Goal: Navigation & Orientation: Find specific page/section

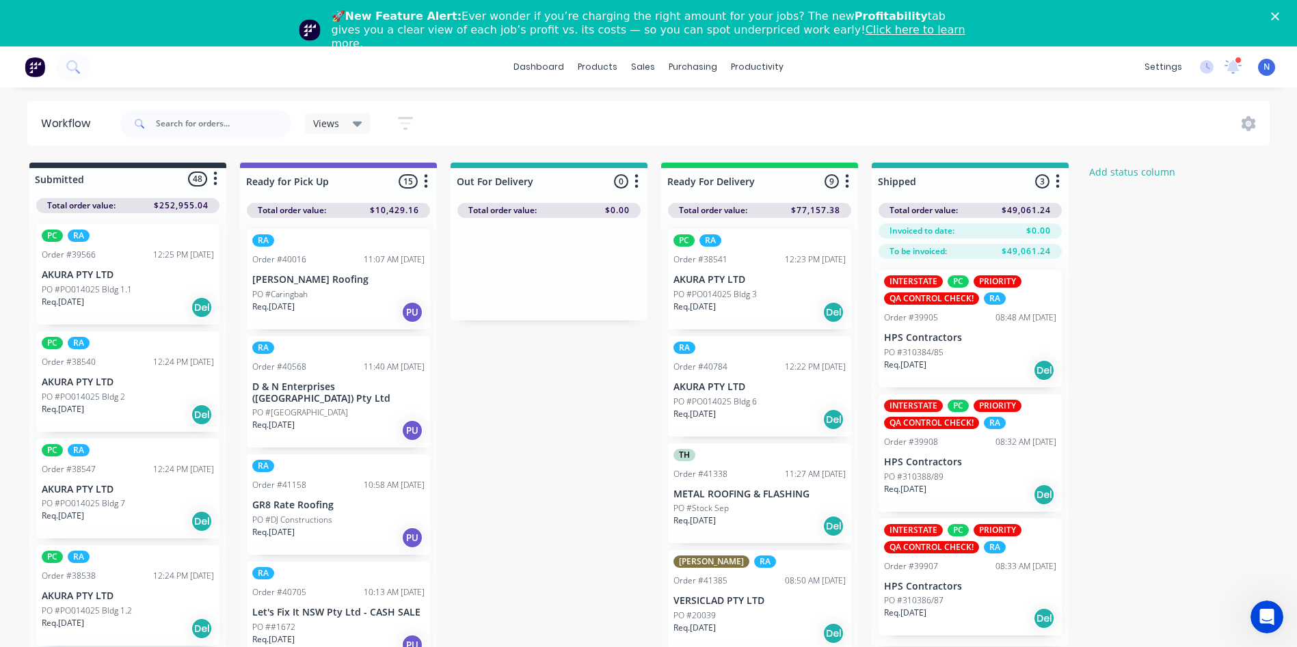
click at [1279, 16] on polygon "Close" at bounding box center [1275, 16] width 8 height 8
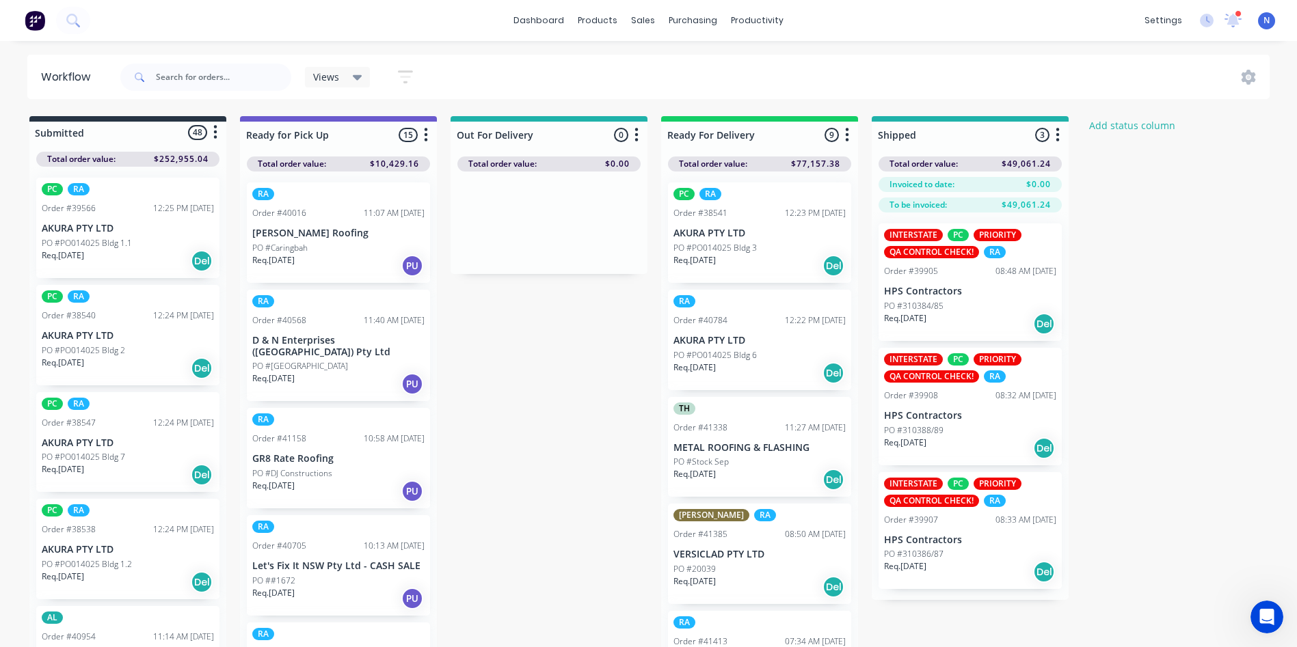
scroll to position [652, 0]
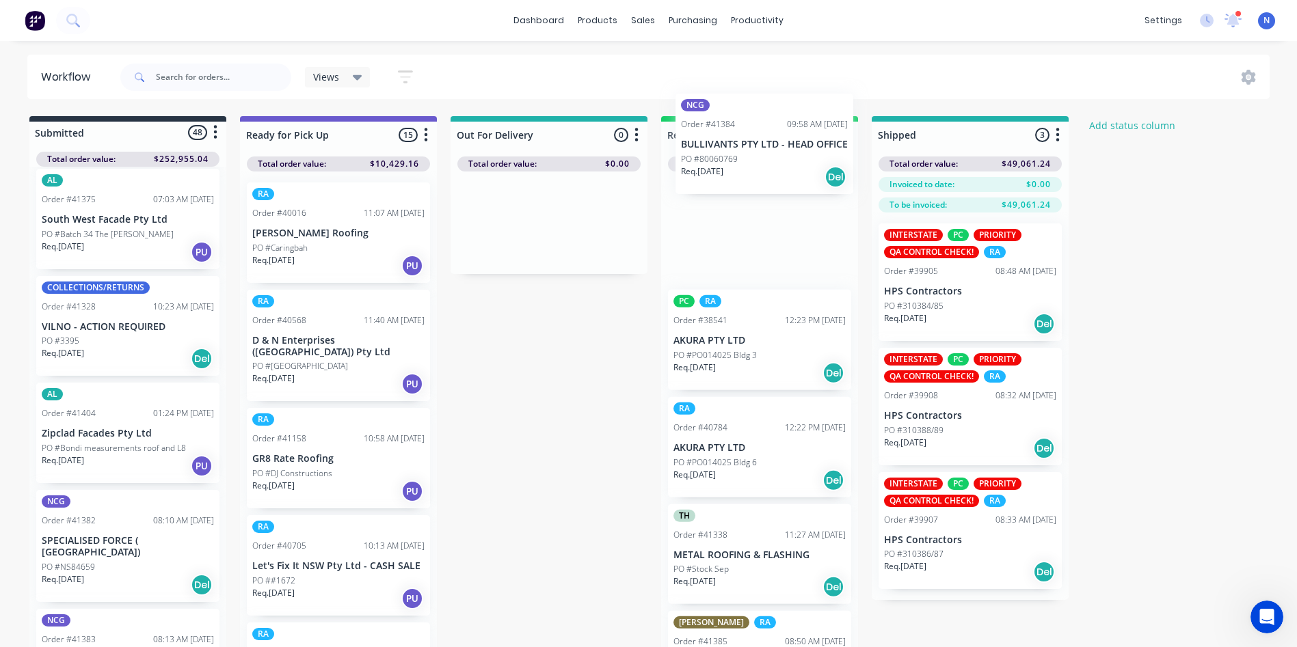
drag, startPoint x: 79, startPoint y: 448, endPoint x: 724, endPoint y: 157, distance: 708.0
click at [724, 157] on div "Submitted 48 Status colour #273444 hex #273444 Save Cancel Summaries Total orde…" at bounding box center [733, 385] width 1487 height 539
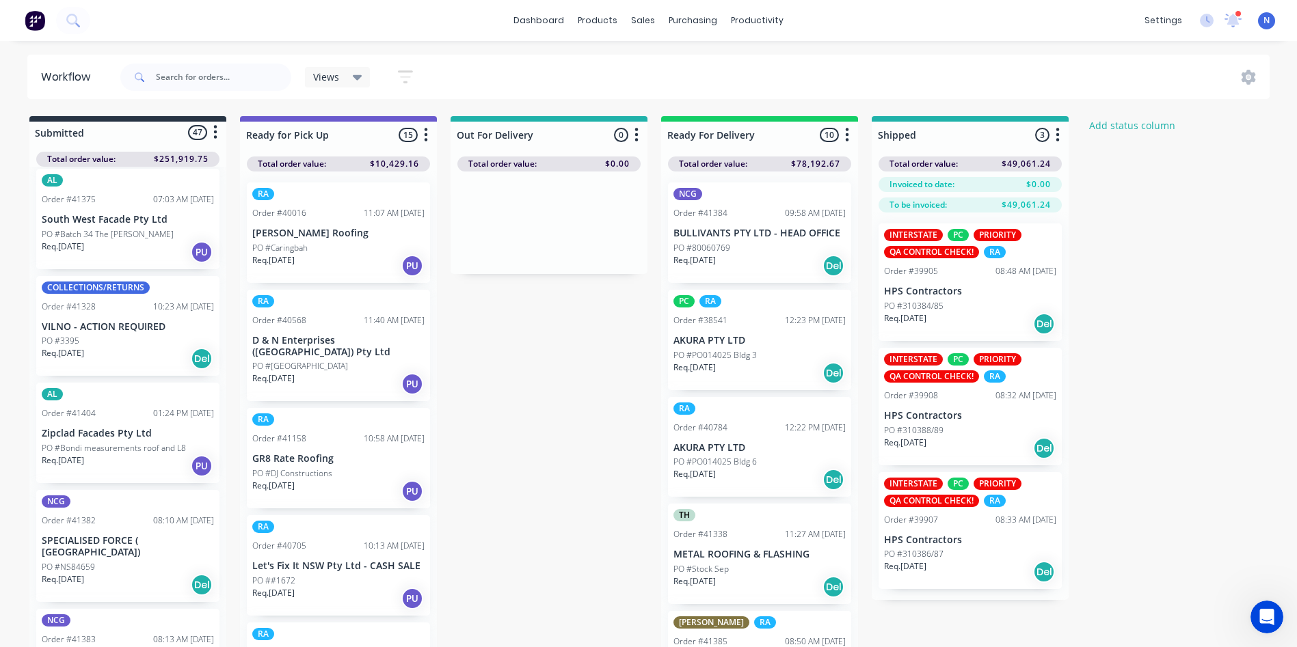
click at [716, 247] on p "PO #80060769" at bounding box center [701, 248] width 57 height 12
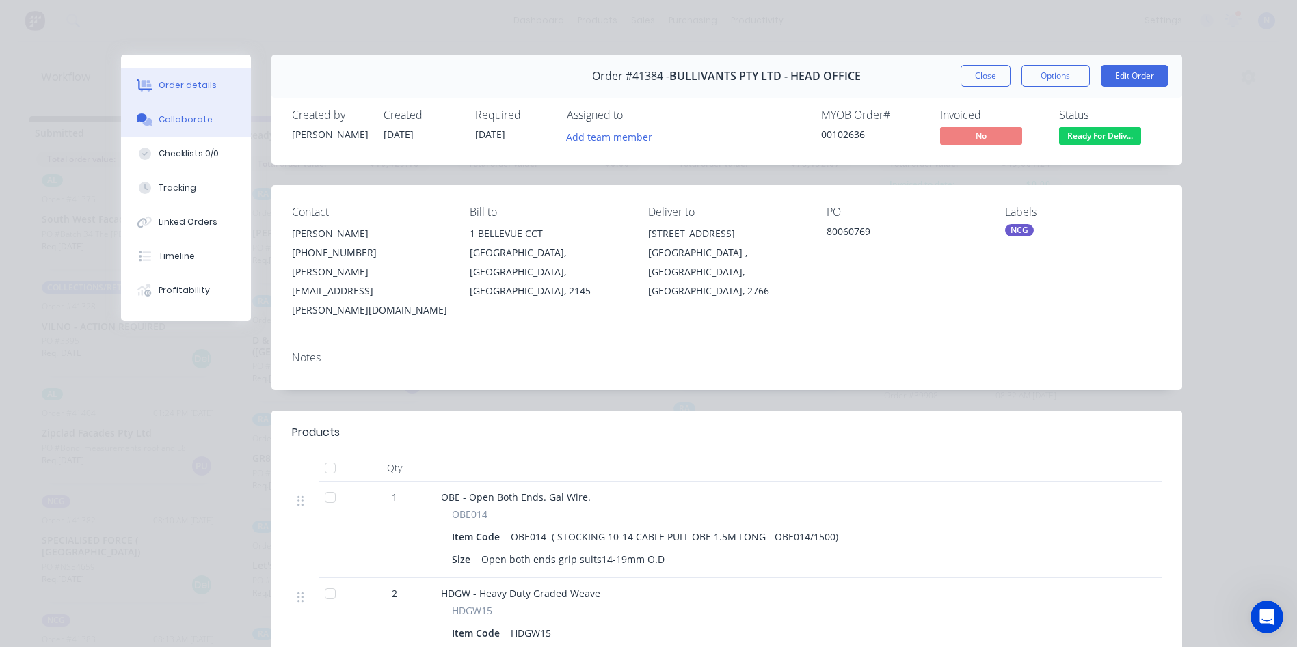
click at [164, 118] on div "Collaborate" at bounding box center [186, 119] width 54 height 12
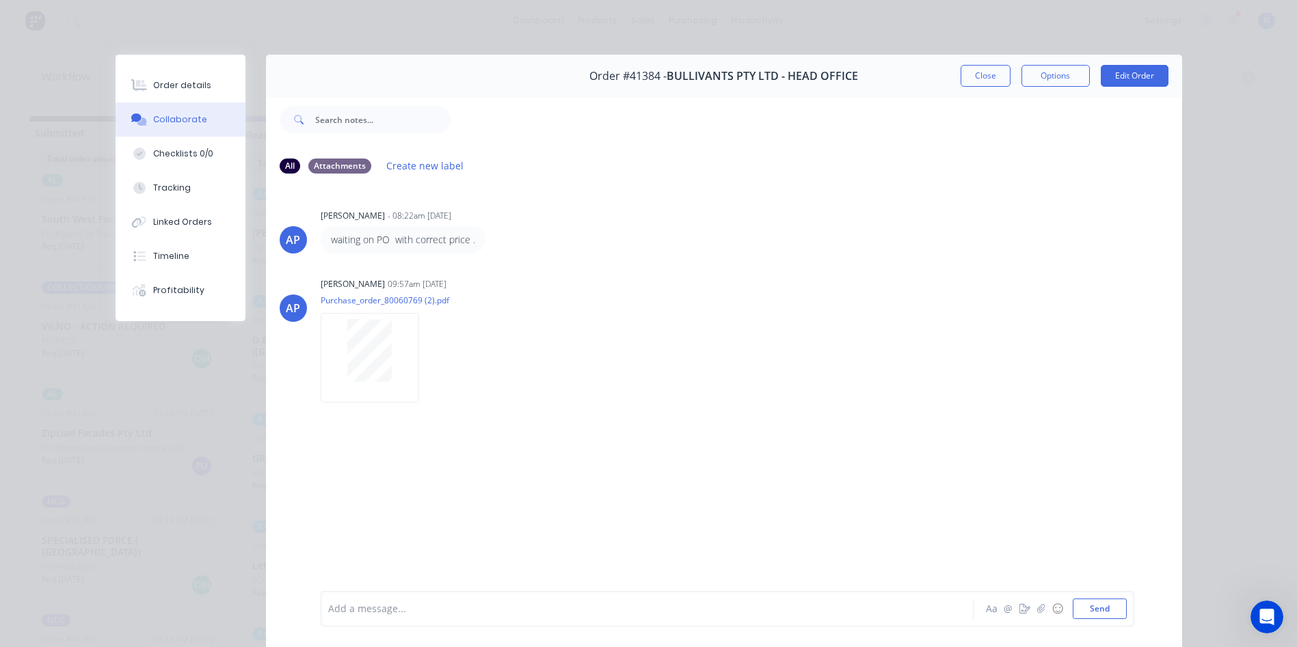
click at [518, 602] on div at bounding box center [628, 609] width 598 height 14
click at [967, 83] on button "Close" at bounding box center [986, 76] width 50 height 22
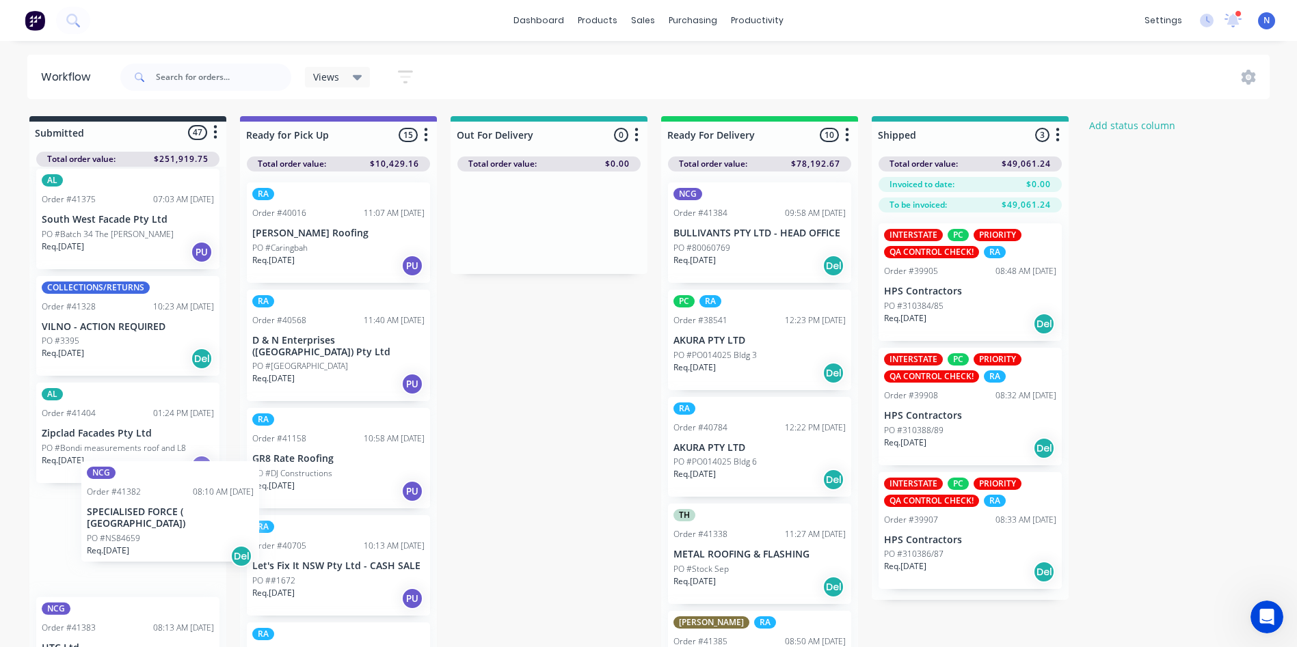
scroll to position [2, 0]
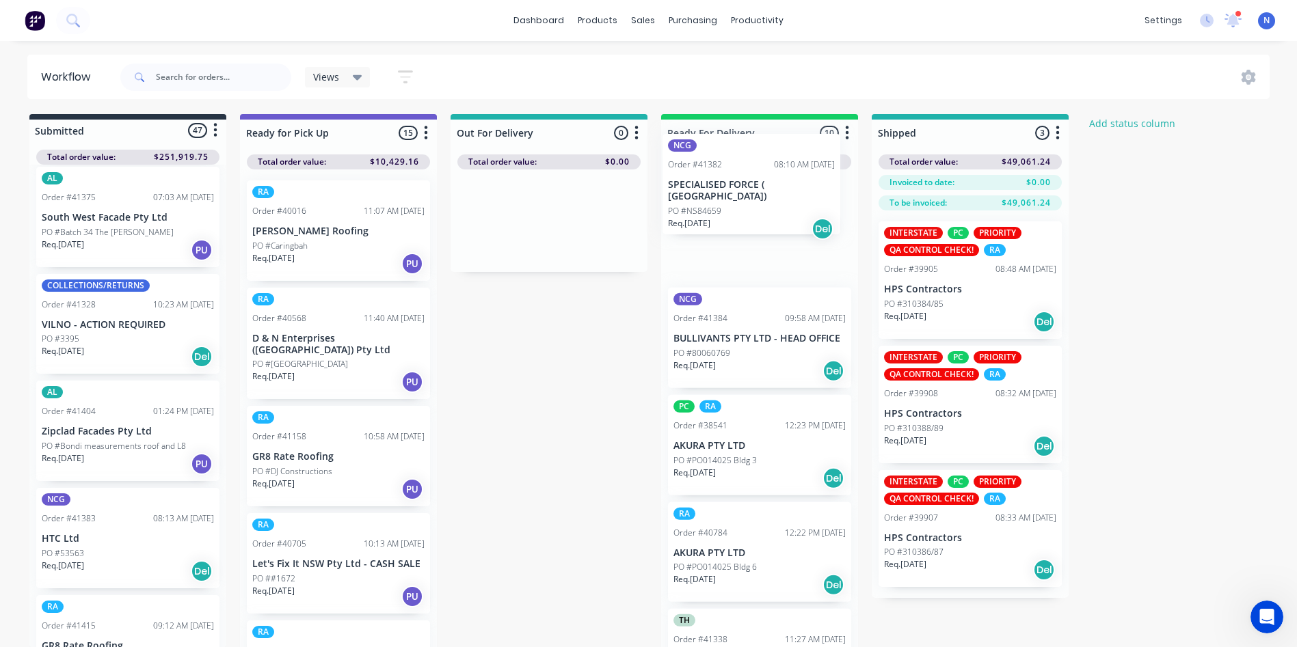
drag, startPoint x: 79, startPoint y: 556, endPoint x: 708, endPoint y: 198, distance: 724.4
click at [708, 198] on div "Submitted 47 Status colour #273444 hex #273444 Save Cancel Summaries Total orde…" at bounding box center [733, 383] width 1487 height 539
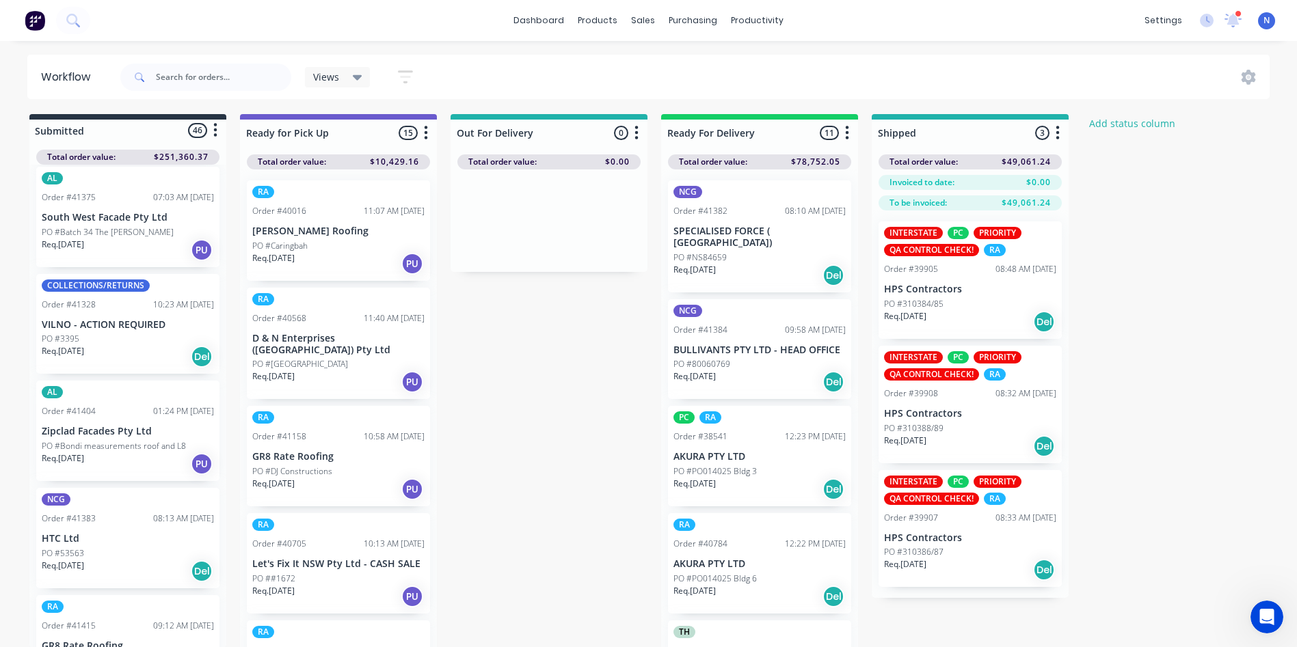
click at [715, 264] on p "Req. [DATE]" at bounding box center [694, 270] width 42 height 12
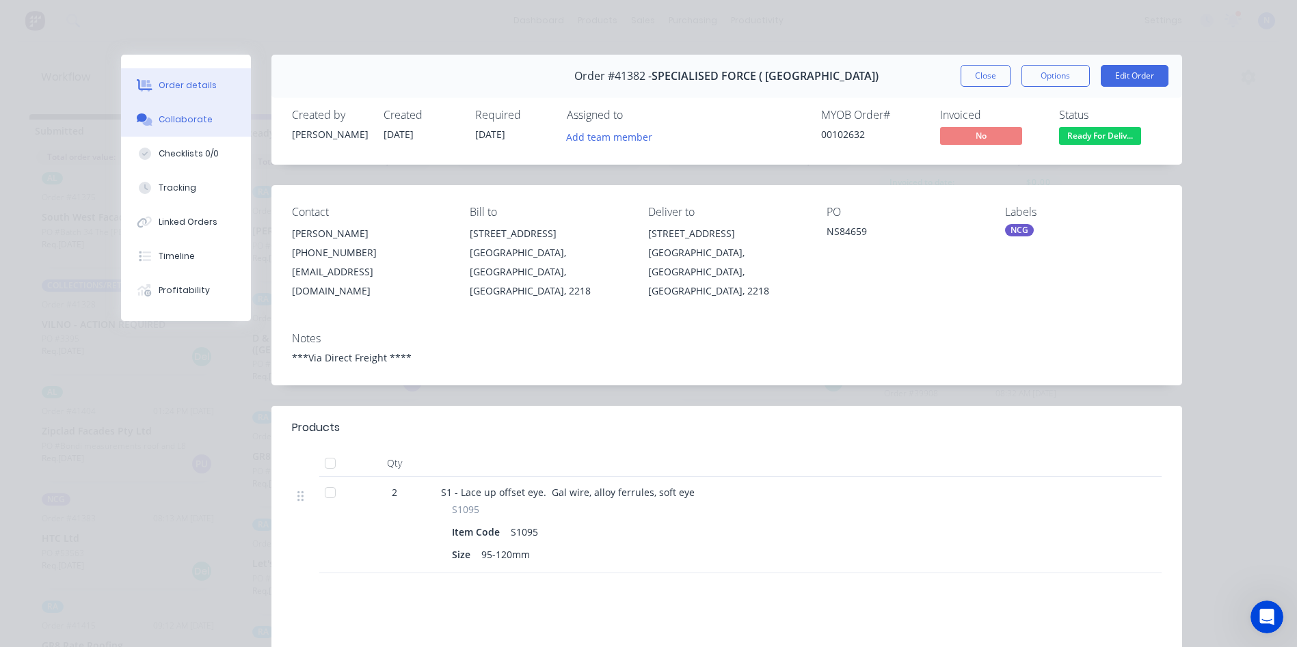
click at [196, 123] on div "Collaborate" at bounding box center [186, 119] width 54 height 12
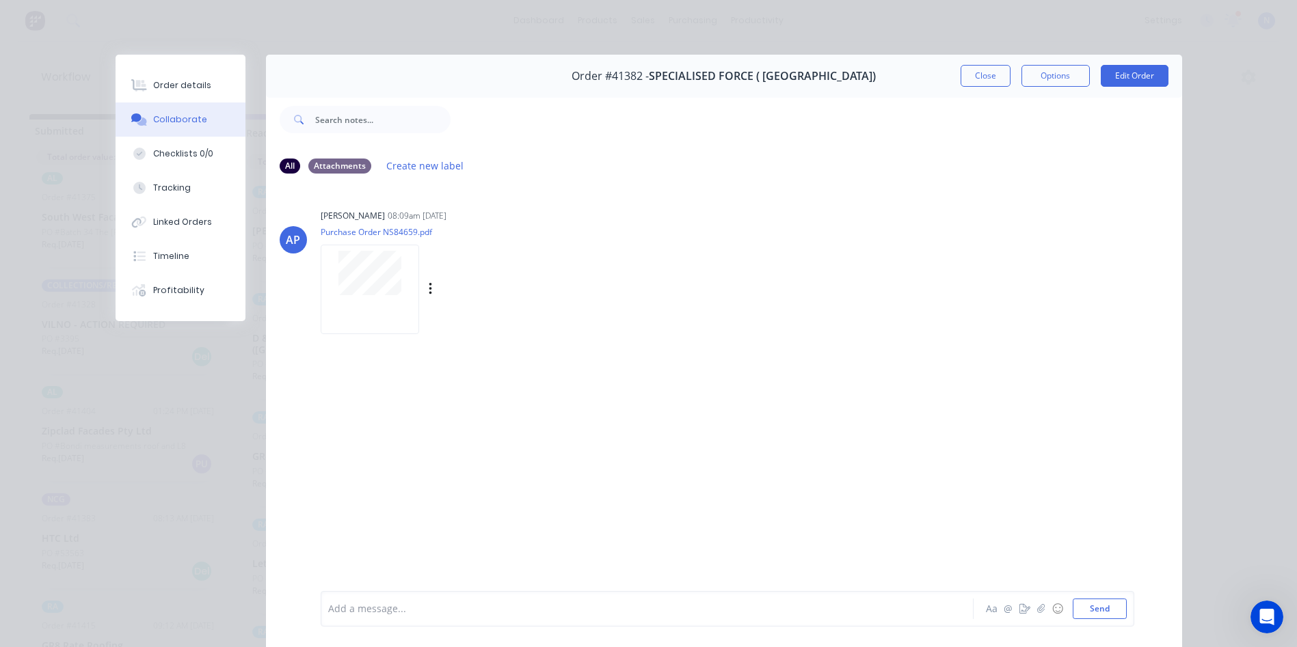
click at [375, 299] on div at bounding box center [370, 290] width 98 height 90
click at [631, 614] on div at bounding box center [628, 609] width 598 height 14
click at [980, 77] on button "Close" at bounding box center [986, 76] width 50 height 22
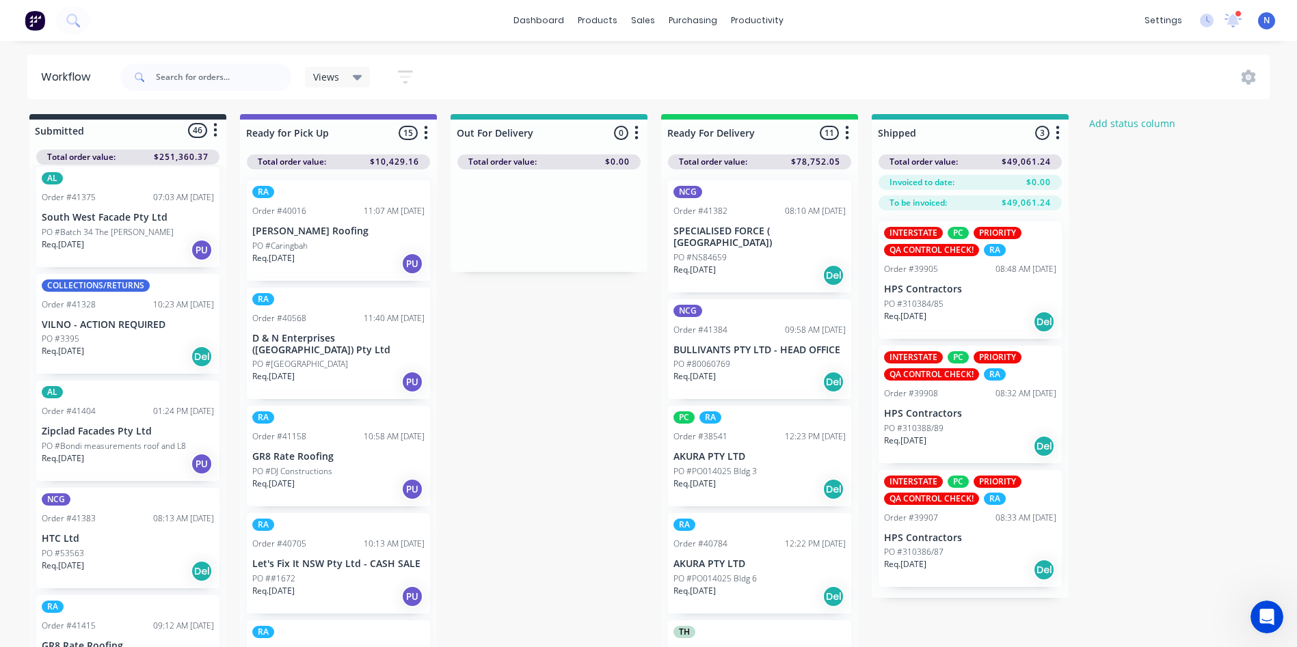
click at [74, 561] on p "Req. [DATE]" at bounding box center [63, 566] width 42 height 12
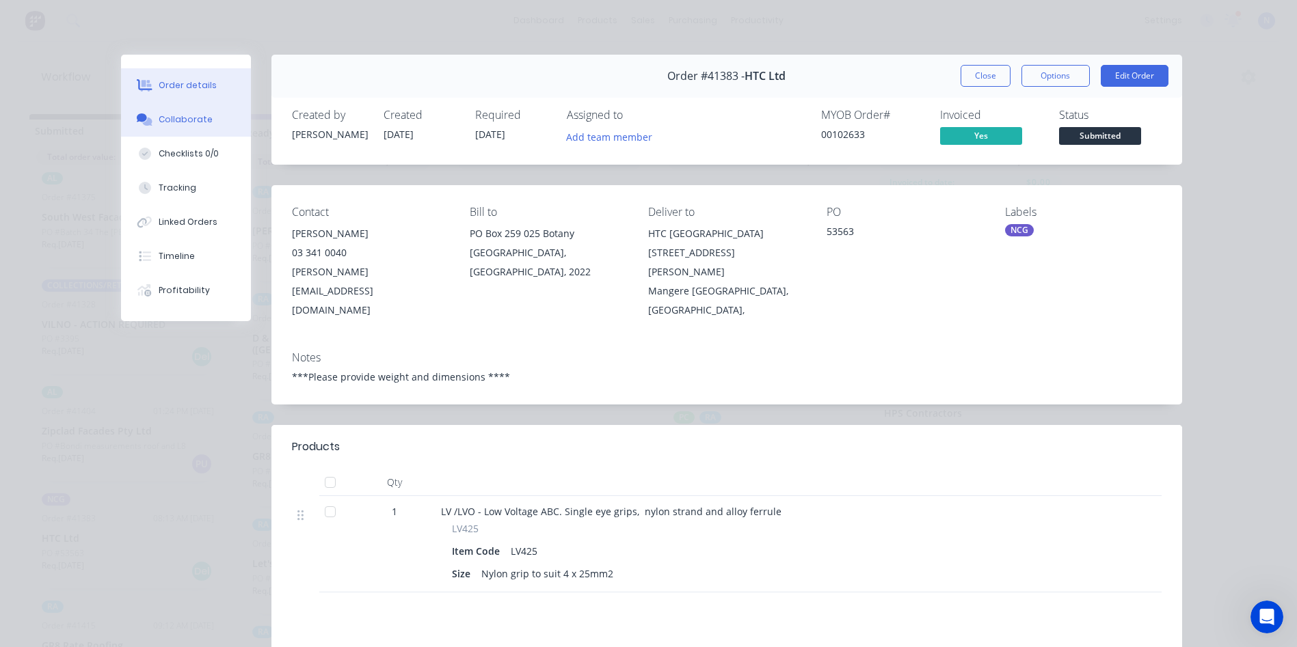
click at [209, 126] on button "Collaborate" at bounding box center [186, 120] width 130 height 34
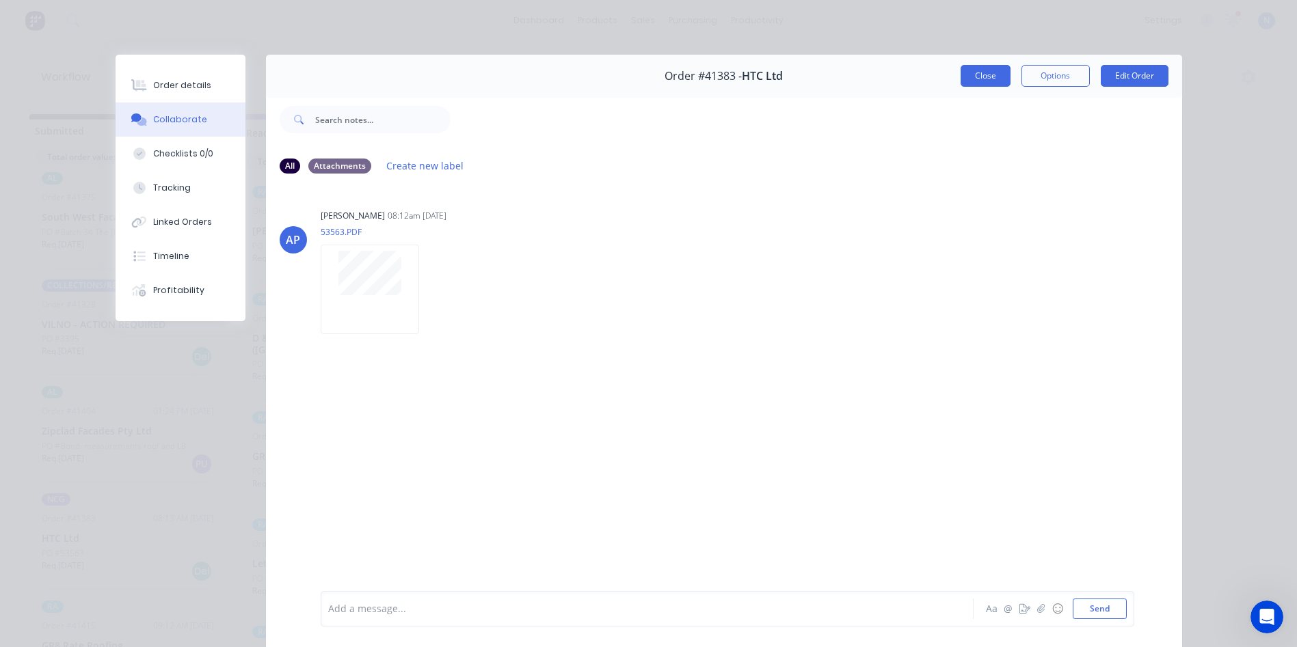
click at [969, 75] on button "Close" at bounding box center [986, 76] width 50 height 22
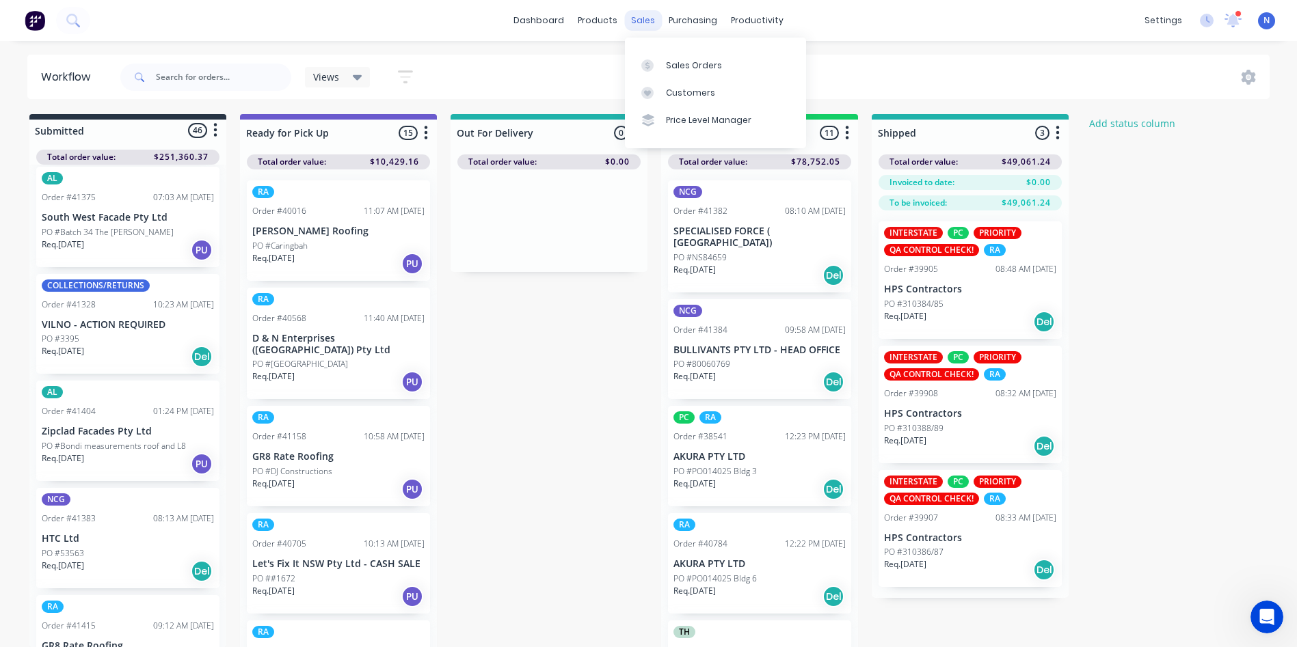
click at [635, 29] on div "sales" at bounding box center [643, 20] width 38 height 21
click at [721, 70] on link "Sales Orders" at bounding box center [715, 64] width 181 height 27
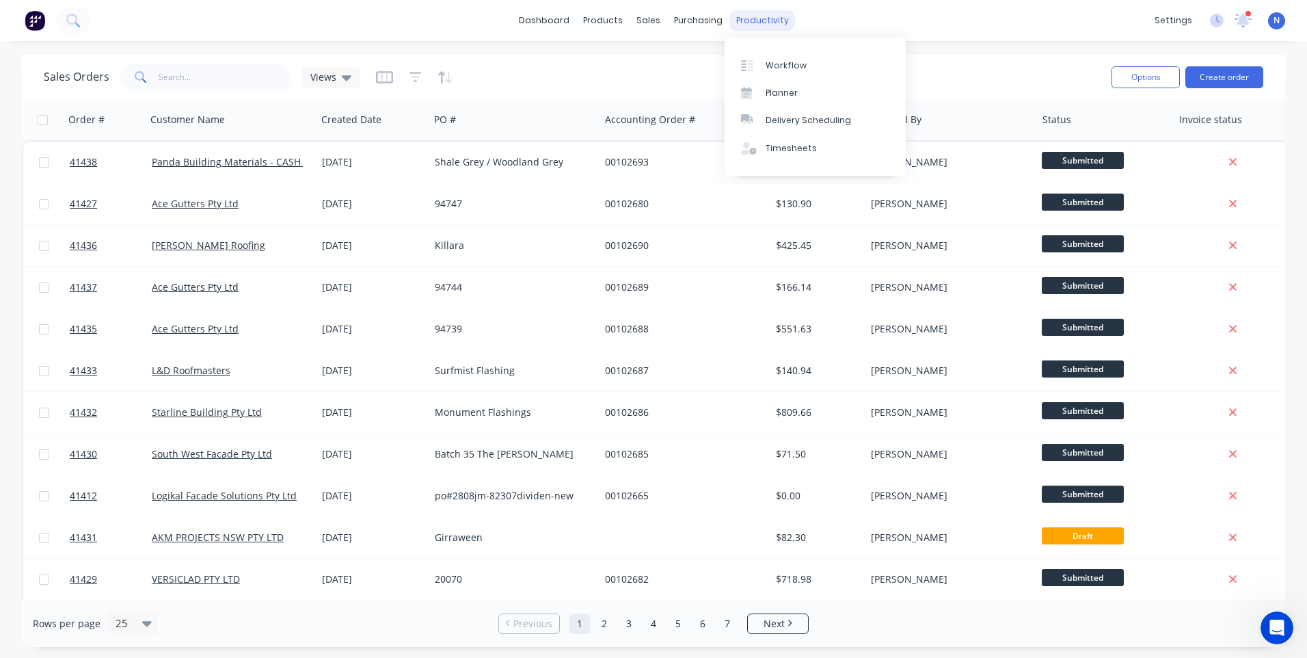
click at [783, 16] on div "productivity" at bounding box center [762, 20] width 66 height 21
click at [809, 66] on link "Workflow" at bounding box center [815, 64] width 181 height 27
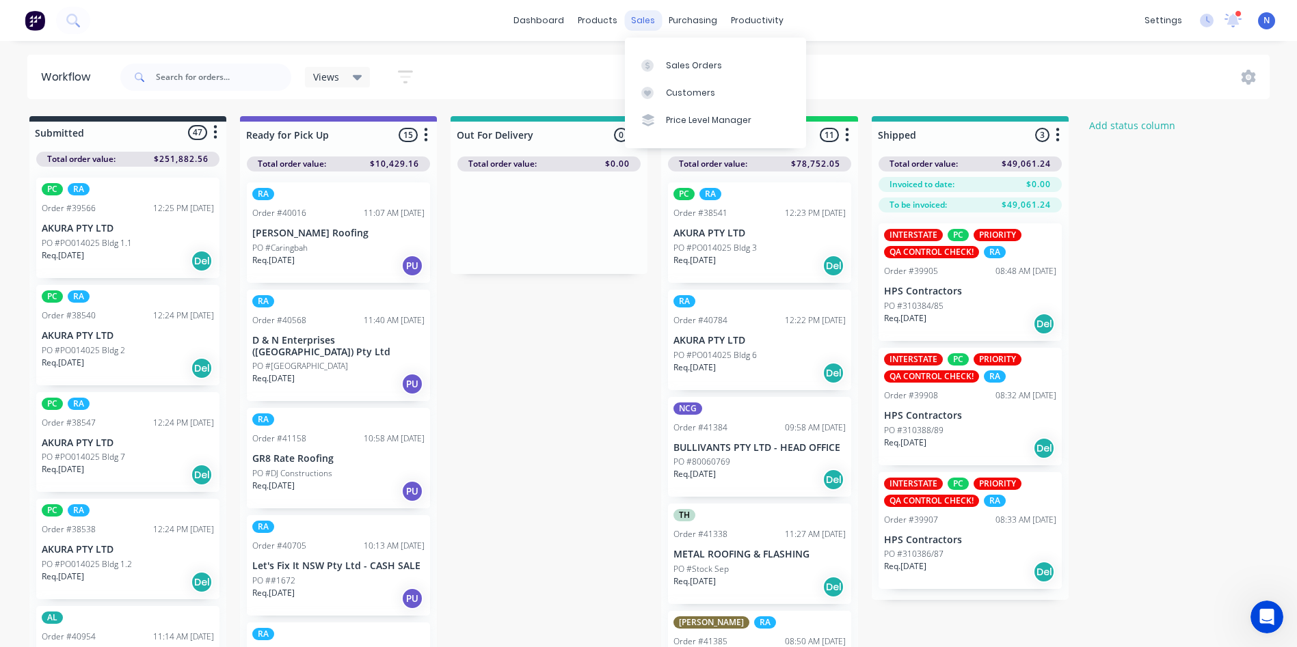
click at [644, 25] on div "sales" at bounding box center [643, 20] width 38 height 21
click at [674, 68] on div "Sales Orders" at bounding box center [694, 65] width 56 height 12
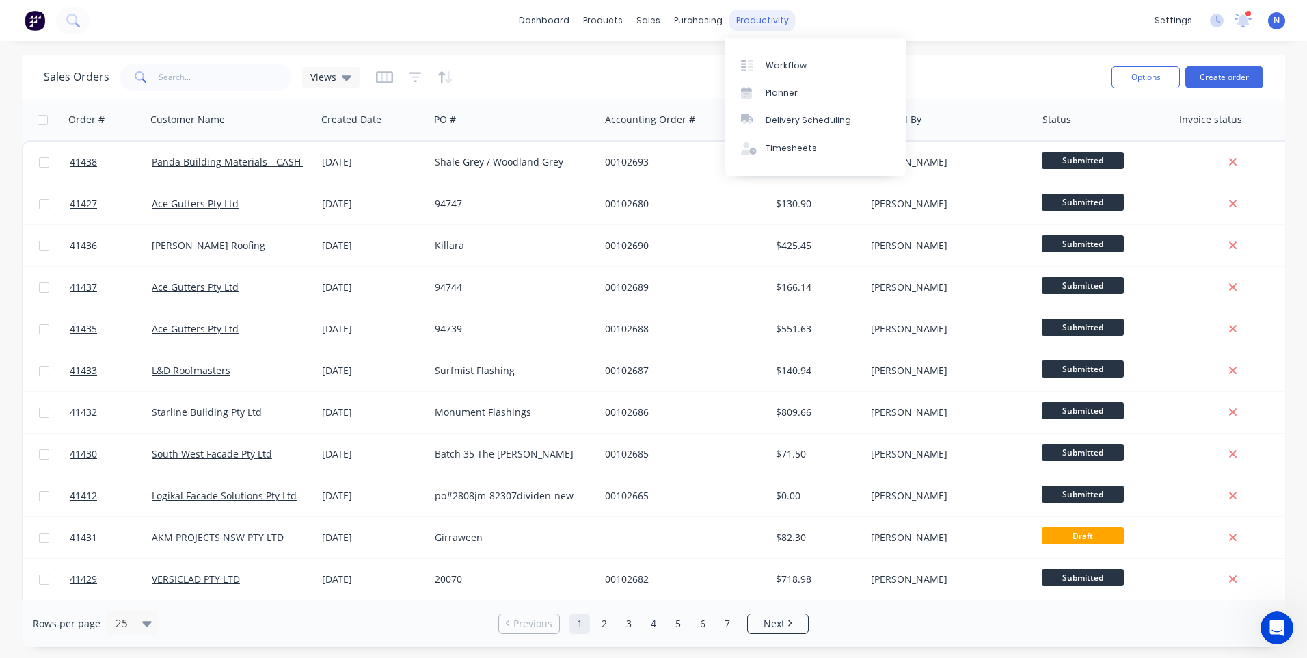
click at [764, 16] on div "productivity" at bounding box center [762, 20] width 66 height 21
click at [791, 62] on div "Workflow" at bounding box center [786, 65] width 41 height 12
